Goal: Navigation & Orientation: Find specific page/section

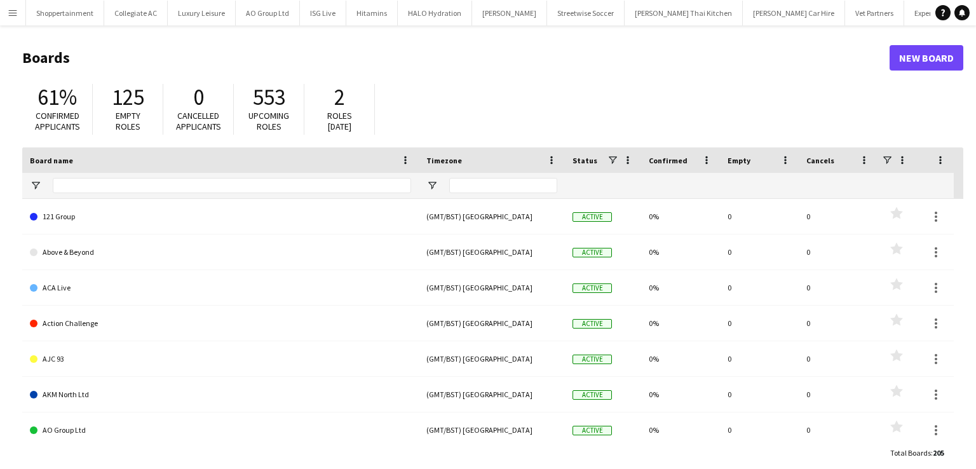
click at [13, 12] on app-icon "Menu" at bounding box center [13, 13] width 10 height 10
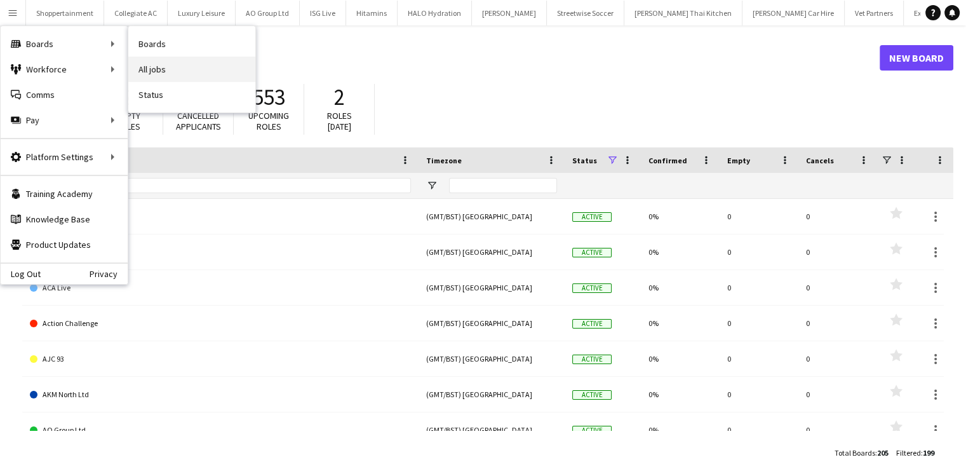
click at [144, 64] on link "All jobs" at bounding box center [191, 69] width 127 height 25
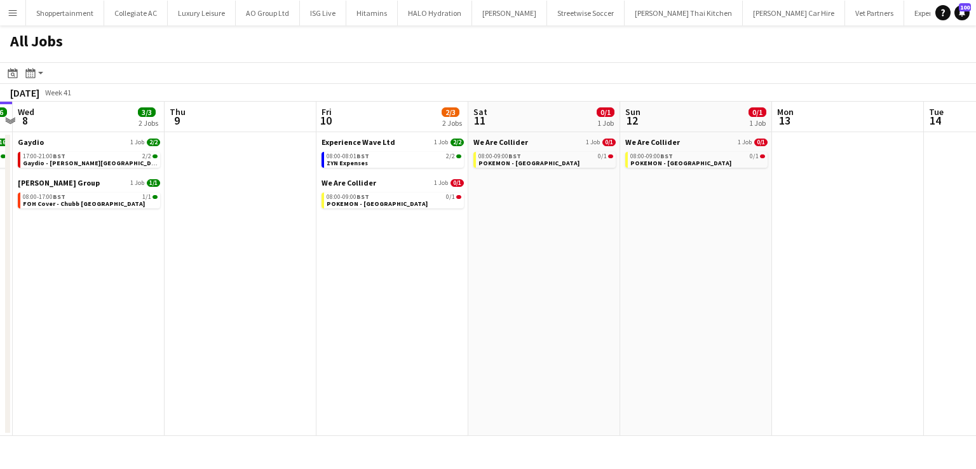
drag, startPoint x: 757, startPoint y: 339, endPoint x: 162, endPoint y: 306, distance: 595.6
click at [162, 306] on app-calendar-viewport "Sat 4 15/15 5 Jobs Sun 5 14/14 4 Jobs Mon 6 16/16 1 Job Tue 7 16/16 1 Job Wed 8…" at bounding box center [488, 269] width 976 height 334
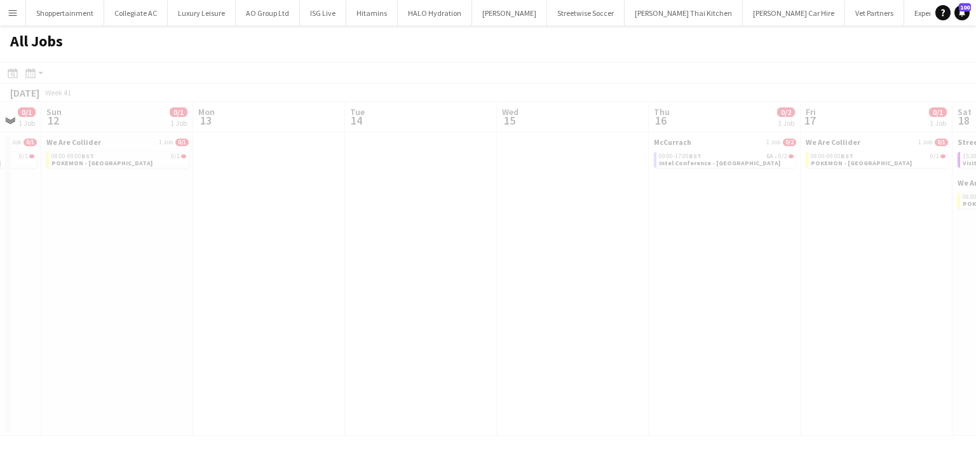
drag, startPoint x: 390, startPoint y: 269, endPoint x: 121, endPoint y: 259, distance: 269.6
click at [121, 259] on app-calendar-viewport "Thu 9 Fri 10 2/3 2 Jobs Sat 11 0/1 1 Job Sun 12 0/1 1 Job Mon 13 Tue 14 Wed 15 …" at bounding box center [488, 269] width 976 height 334
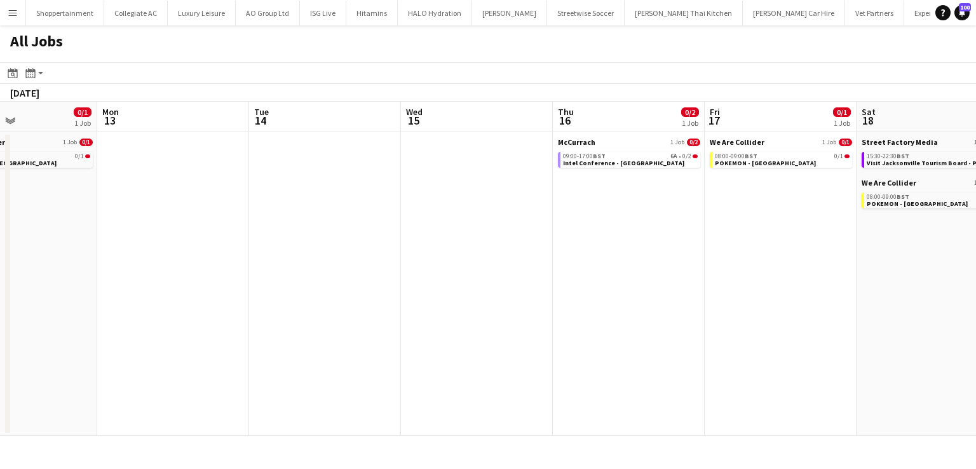
drag, startPoint x: 536, startPoint y: 288, endPoint x: 0, endPoint y: 297, distance: 535.7
click at [0, 297] on app-calendar-viewport "Thu 9 Fri 10 2/3 2 Jobs Sat 11 0/1 1 Job Sun 12 0/1 1 Job Mon 13 Tue 14 Wed 15 …" at bounding box center [488, 269] width 976 height 334
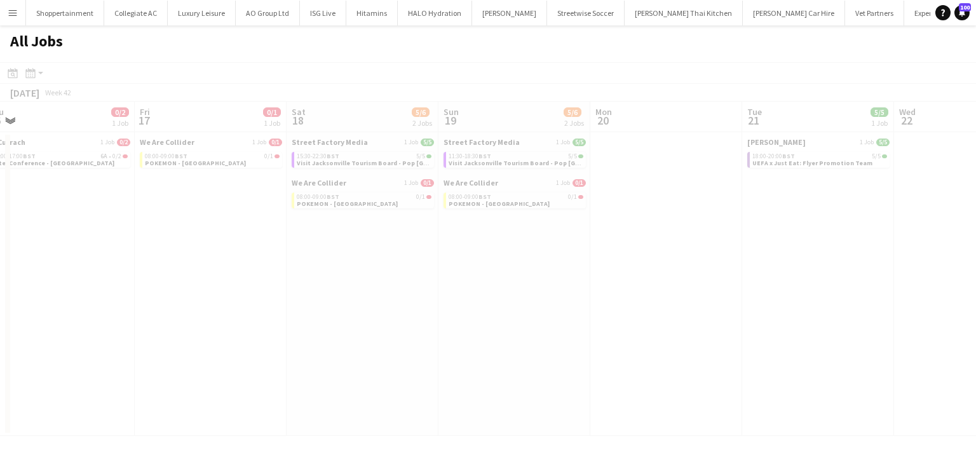
drag, startPoint x: 593, startPoint y: 349, endPoint x: 84, endPoint y: 318, distance: 510.4
click at [84, 318] on app-calendar-viewport "Tue 14 Wed 15 Thu 16 0/2 1 Job Fri 17 0/1 1 Job Sat 18 5/6 2 Jobs Sun 19 5/6 2 …" at bounding box center [488, 269] width 976 height 334
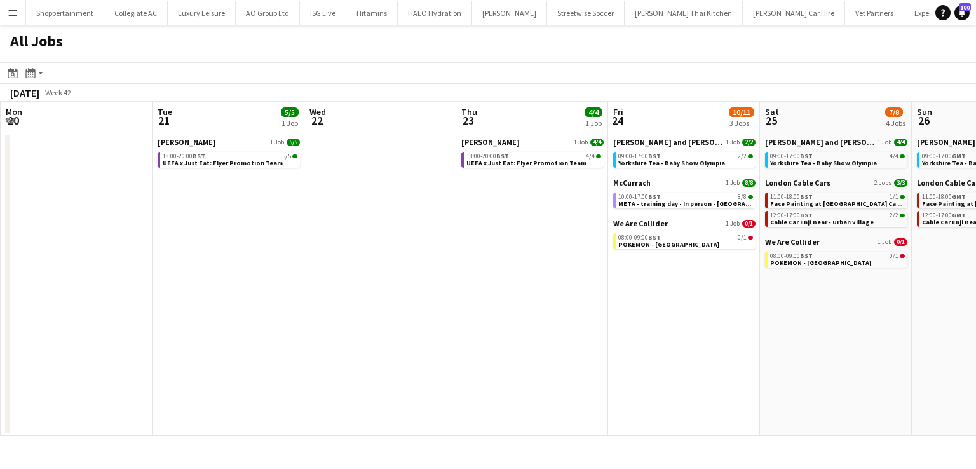
drag, startPoint x: 694, startPoint y: 360, endPoint x: 105, endPoint y: 323, distance: 590.0
click at [105, 323] on app-calendar-viewport "Fri 17 0/1 1 Job Sat 18 5/6 2 Jobs Sun 19 5/6 2 Jobs Mon 20 Tue 21 5/5 1 Job We…" at bounding box center [488, 269] width 976 height 334
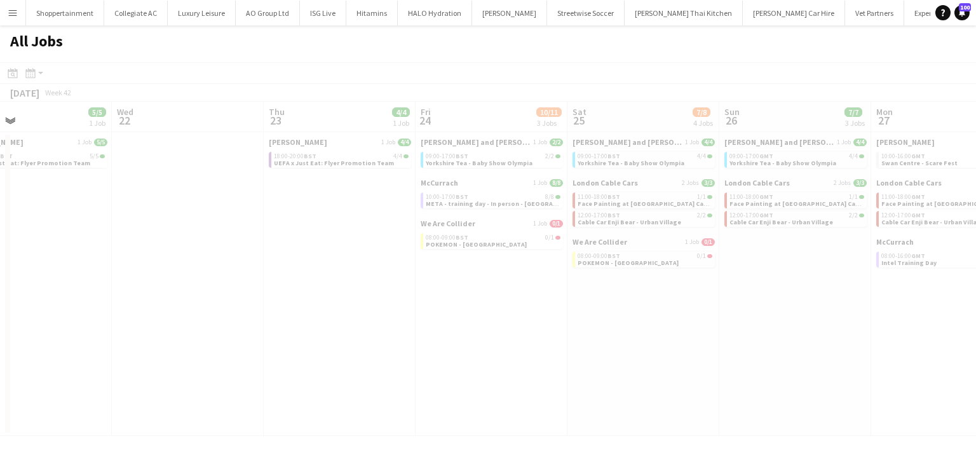
drag, startPoint x: 581, startPoint y: 402, endPoint x: 407, endPoint y: 353, distance: 180.6
click at [407, 353] on app-calendar-viewport "Sun 19 5/6 2 Jobs Mon 20 Tue 21 5/5 1 Job Wed 22 Thu 23 4/4 1 Job Fri 24 10/11 …" at bounding box center [488, 269] width 976 height 334
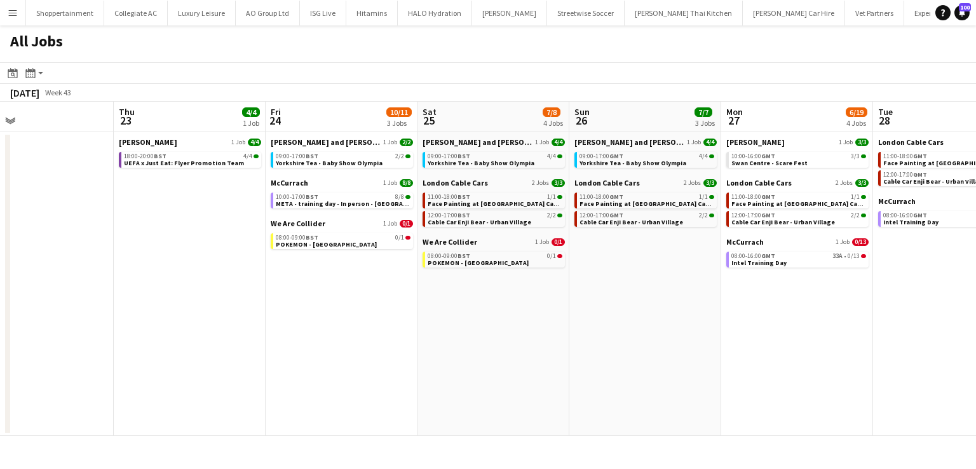
scroll to position [0, 582]
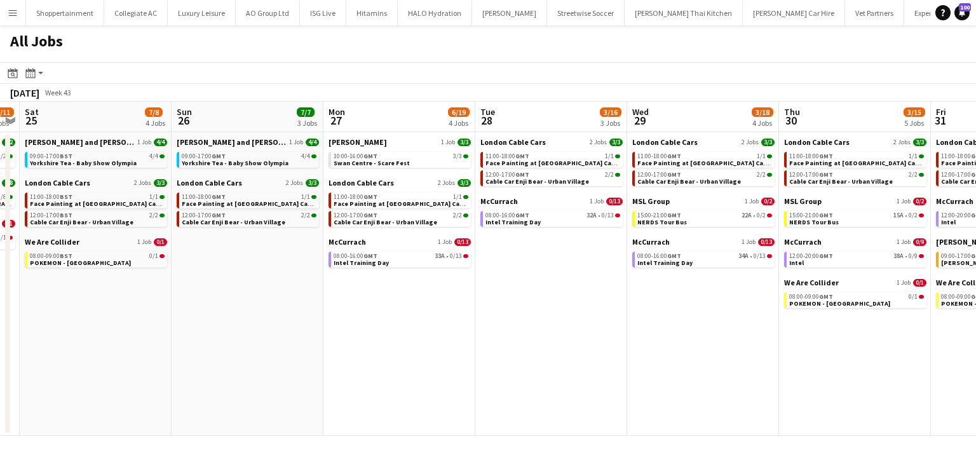
drag, startPoint x: 548, startPoint y: 327, endPoint x: 0, endPoint y: 353, distance: 548.2
click at [0, 353] on app-calendar-viewport "Wed 22 Thu 23 4/4 1 Job Fri 24 10/11 3 Jobs Sat 25 7/8 4 Jobs Sun 26 7/7 3 Jobs…" at bounding box center [488, 269] width 976 height 334
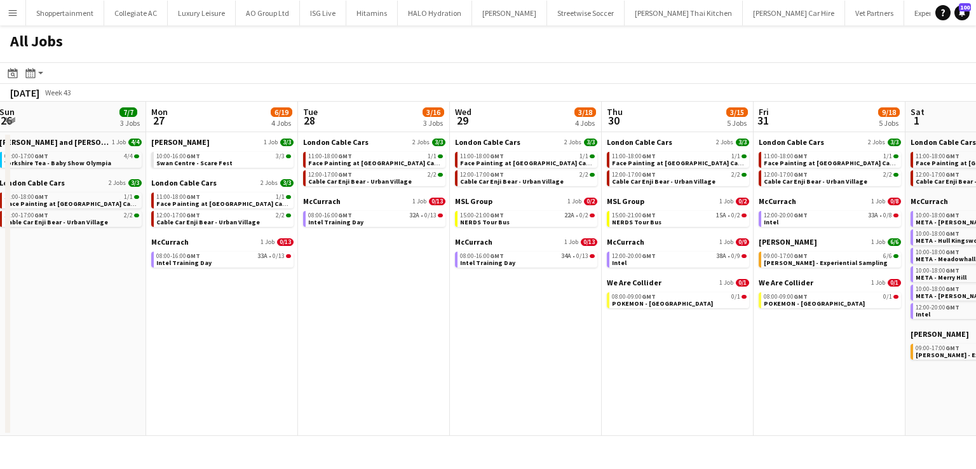
scroll to position [0, 355]
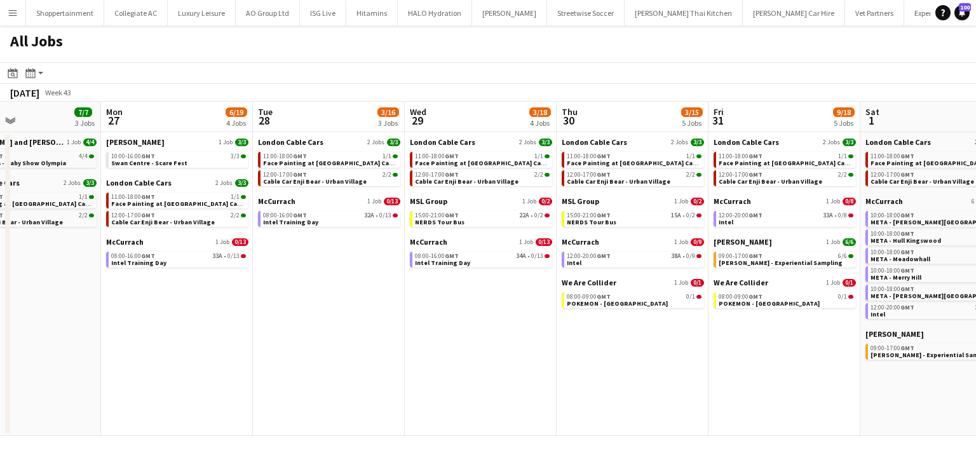
drag, startPoint x: 503, startPoint y: 387, endPoint x: 281, endPoint y: 392, distance: 222.4
click at [281, 392] on app-calendar-viewport "Fri 24 10/11 3 Jobs Sat 25 7/8 4 Jobs Sun 26 7/7 3 Jobs Mon 27 6/19 4 Jobs Tue …" at bounding box center [488, 269] width 976 height 334
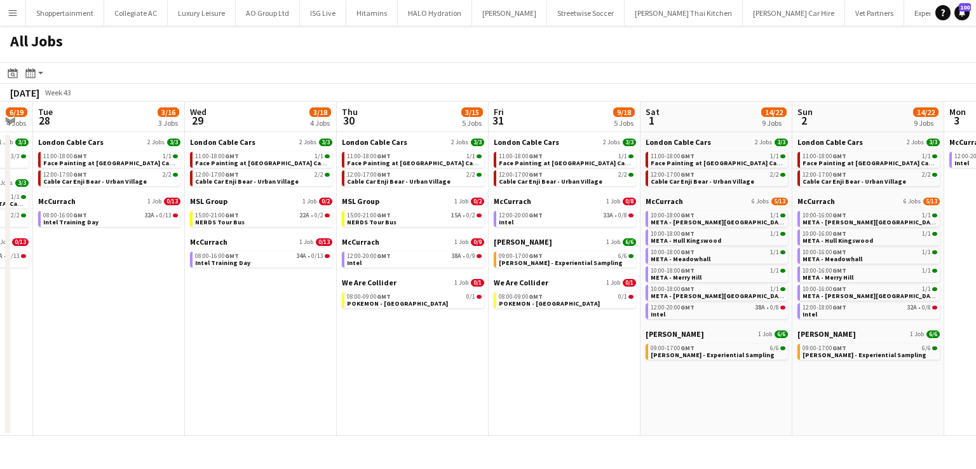
drag, startPoint x: 736, startPoint y: 384, endPoint x: 516, endPoint y: 381, distance: 219.8
click at [516, 381] on app-calendar-viewport "Fri 24 10/11 3 Jobs Sat 25 7/8 4 Jobs Sun 26 7/7 3 Jobs Mon 27 6/19 4 Jobs Tue …" at bounding box center [488, 269] width 976 height 334
